Goal: Task Accomplishment & Management: Use online tool/utility

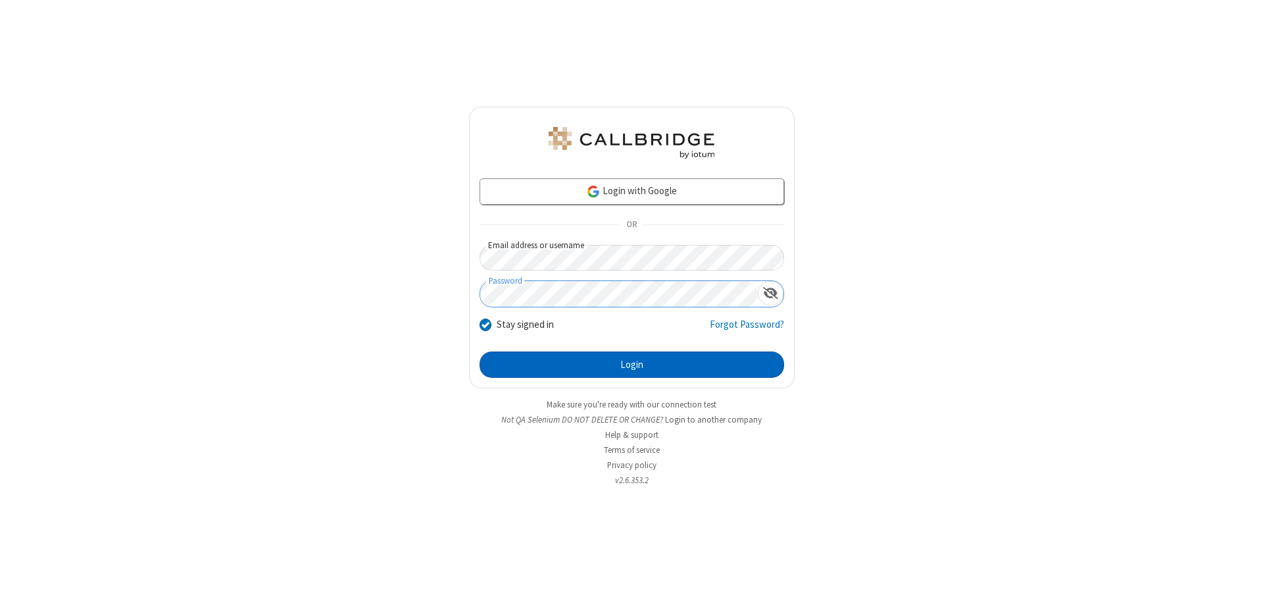
click at [632, 365] on button "Login" at bounding box center [632, 364] width 305 height 26
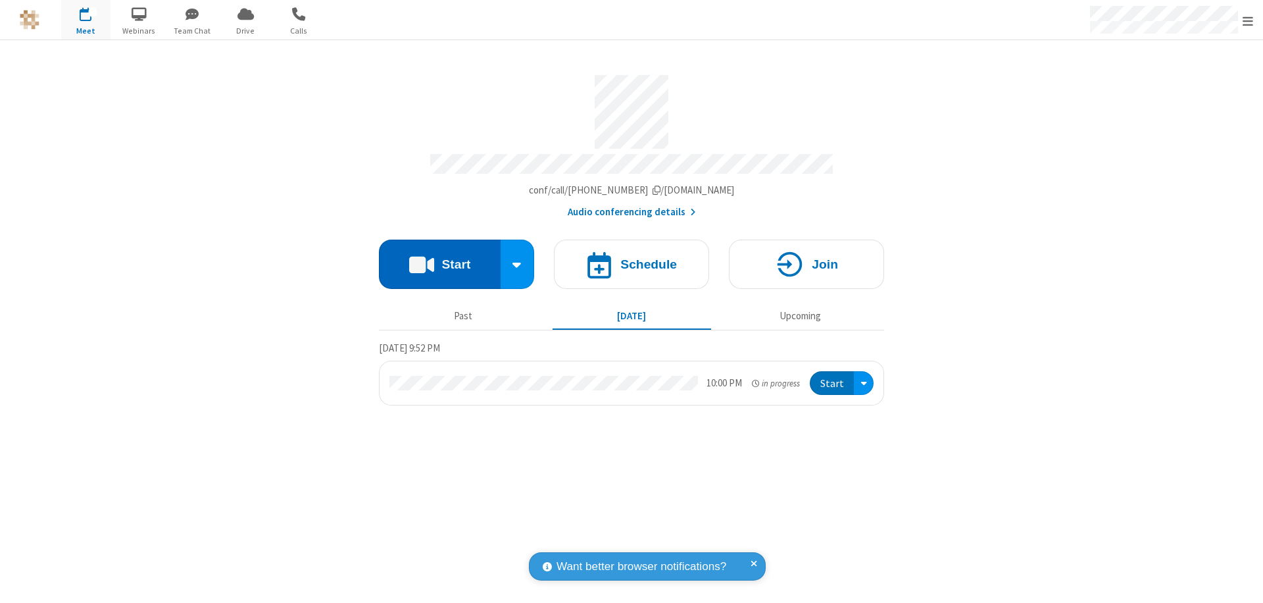
click at [440, 258] on button "Start" at bounding box center [440, 264] width 122 height 49
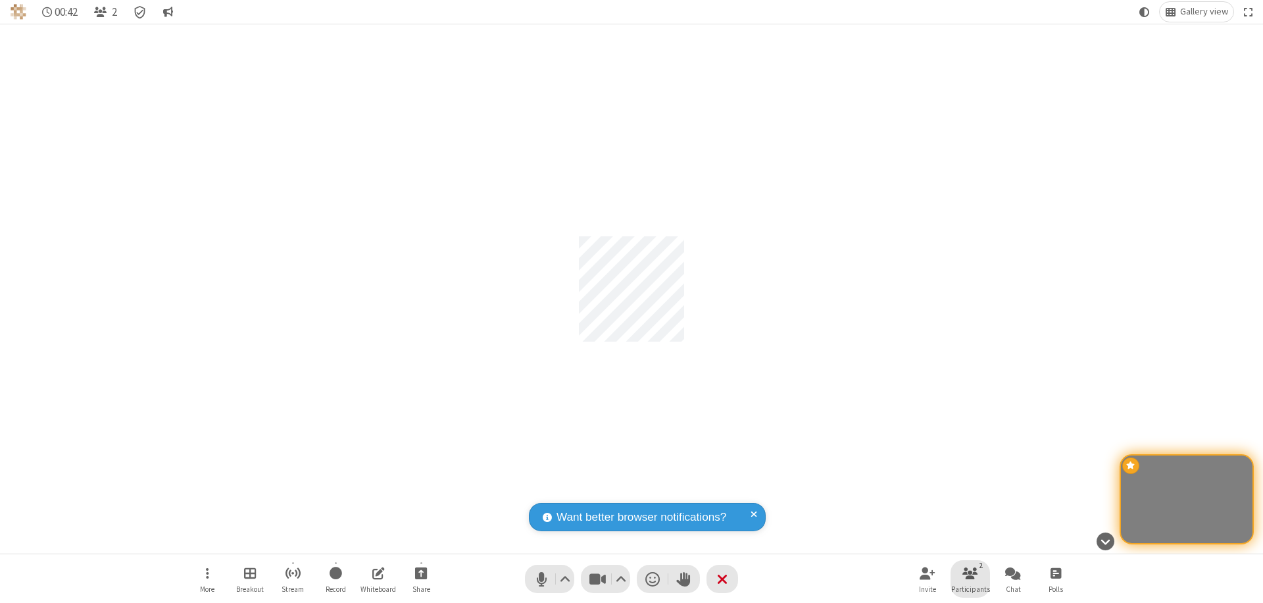
click at [971, 588] on span "Participants" at bounding box center [971, 589] width 39 height 8
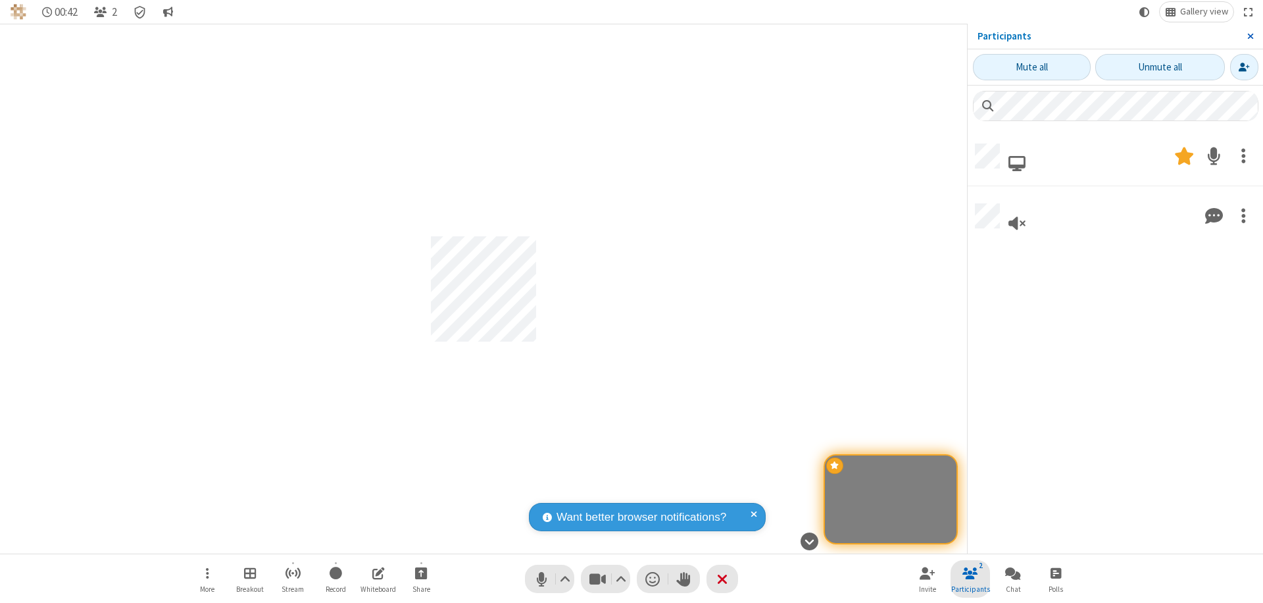
click at [1250, 36] on span "Close sidebar" at bounding box center [1251, 36] width 7 height 11
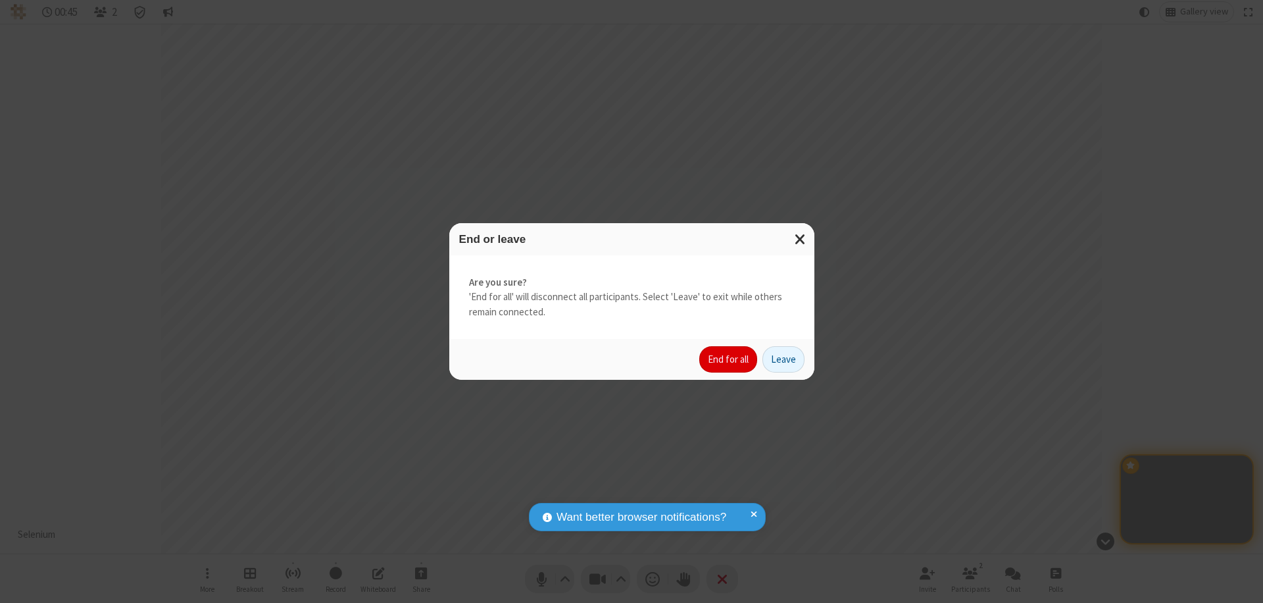
click at [729, 359] on button "End for all" at bounding box center [729, 359] width 58 height 26
